Goal: Task Accomplishment & Management: Complete application form

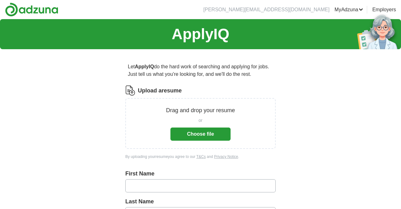
click at [208, 130] on button "Choose file" at bounding box center [200, 133] width 60 height 13
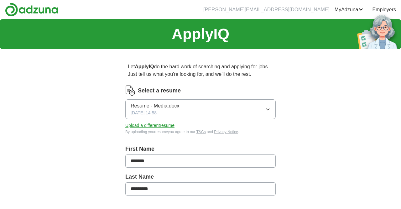
type input "*******"
type input "*********"
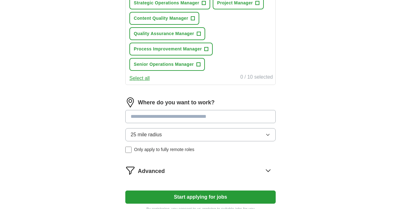
scroll to position [301, 0]
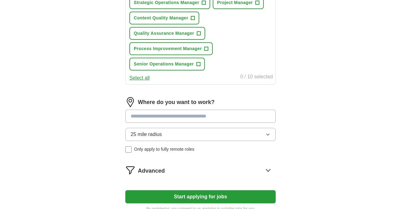
click at [223, 116] on input at bounding box center [200, 116] width 150 height 13
type input "*****"
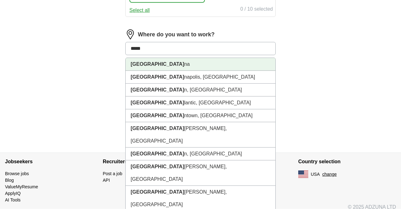
scroll to position [368, 0]
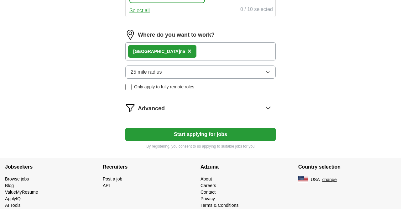
click at [188, 50] on span "×" at bounding box center [190, 51] width 4 height 7
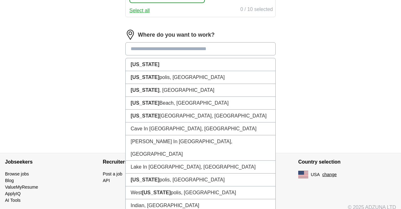
click at [155, 49] on input at bounding box center [200, 48] width 150 height 13
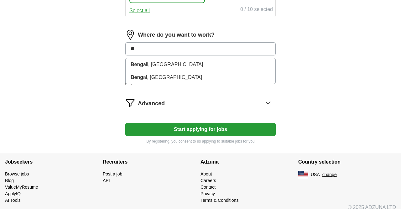
type input "*"
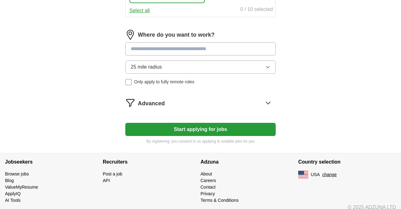
click at [247, 66] on div "Where do you want to work? 25 mile radius Only apply to fully remote roles" at bounding box center [200, 60] width 150 height 60
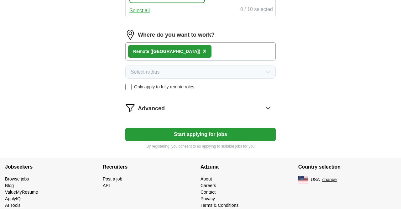
click at [191, 130] on button "Start applying for jobs" at bounding box center [200, 134] width 150 height 13
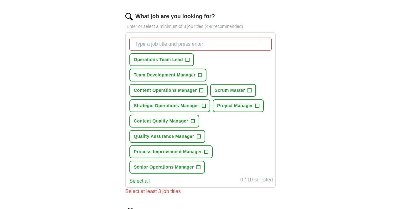
scroll to position [198, 0]
click at [189, 59] on span "+" at bounding box center [187, 60] width 4 height 5
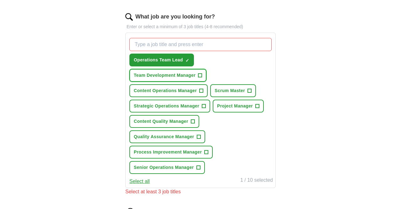
click at [199, 73] on span "+" at bounding box center [200, 75] width 4 height 5
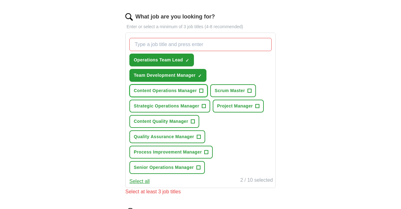
click at [201, 90] on span "+" at bounding box center [201, 90] width 4 height 5
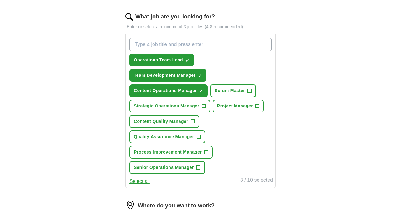
click at [250, 90] on span "+" at bounding box center [250, 90] width 4 height 5
click at [0, 0] on span "×" at bounding box center [0, 0] width 0 height 0
click at [204, 104] on span "+" at bounding box center [204, 106] width 4 height 5
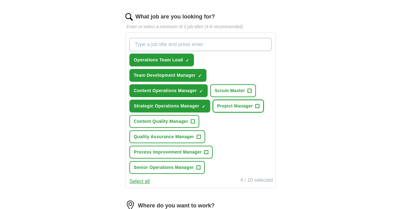
click at [257, 104] on span "+" at bounding box center [257, 106] width 4 height 5
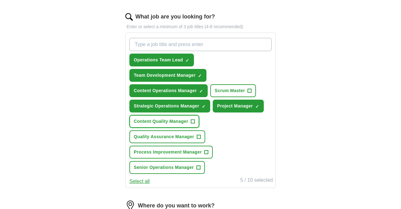
click at [193, 121] on span "+" at bounding box center [193, 121] width 4 height 5
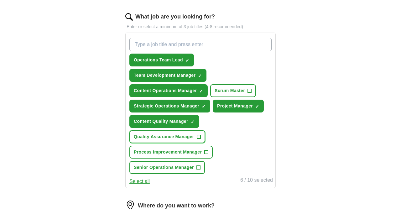
click at [198, 136] on span "+" at bounding box center [199, 136] width 4 height 5
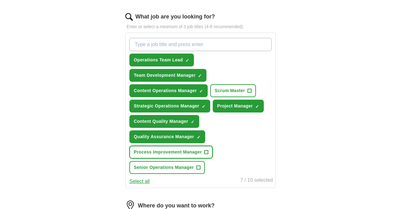
click at [207, 150] on span "+" at bounding box center [206, 152] width 4 height 5
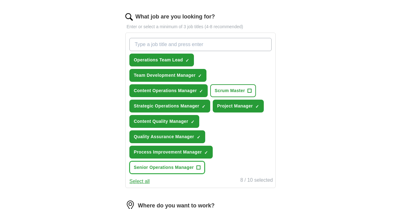
click at [197, 166] on span "+" at bounding box center [198, 167] width 4 height 5
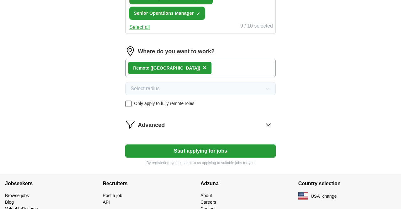
scroll to position [355, 0]
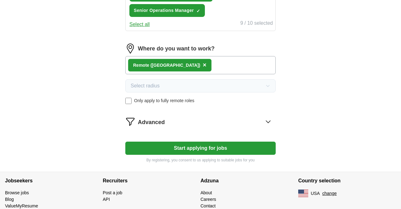
click at [207, 149] on button "Start applying for jobs" at bounding box center [200, 148] width 150 height 13
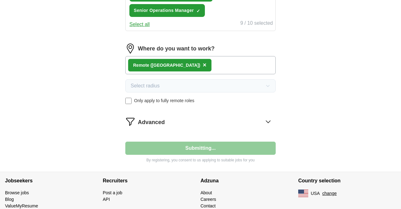
select select "**"
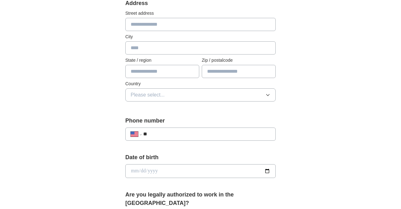
scroll to position [0, 0]
